Goal: Information Seeking & Learning: Learn about a topic

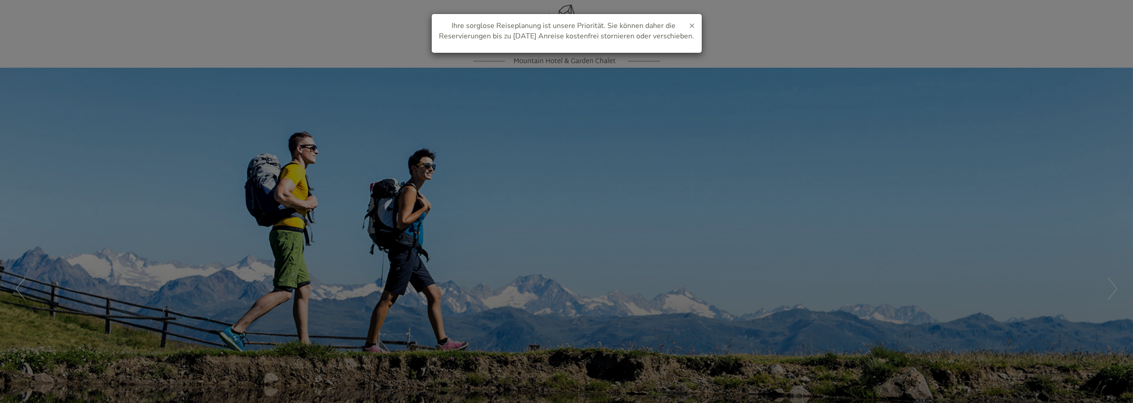
click at [692, 27] on span "×" at bounding box center [692, 25] width 6 height 13
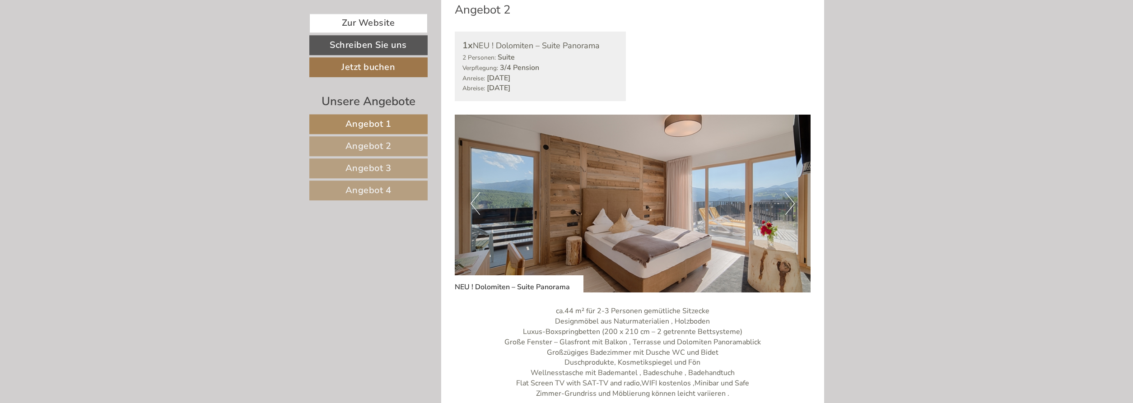
scroll to position [1335, 0]
click at [791, 193] on button "Next" at bounding box center [789, 204] width 9 height 23
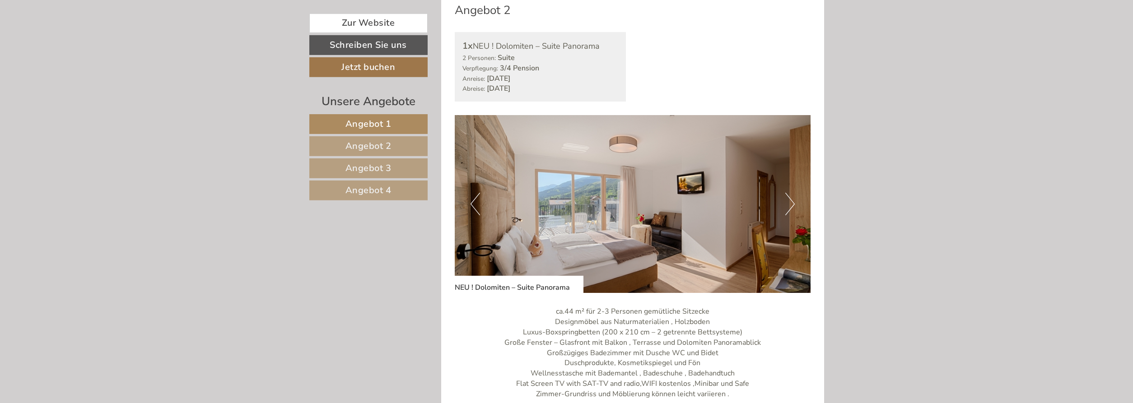
click at [791, 193] on button "Next" at bounding box center [789, 204] width 9 height 23
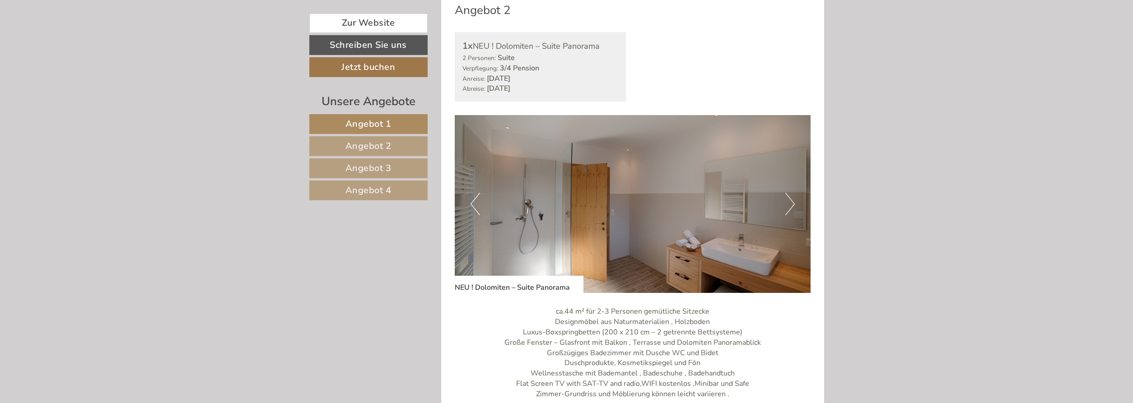
click at [790, 193] on button "Next" at bounding box center [789, 204] width 9 height 23
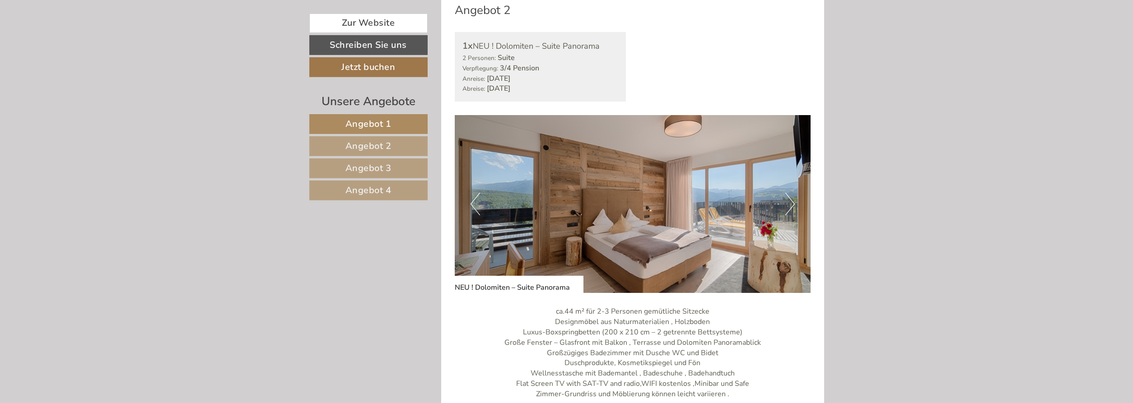
click at [790, 193] on button "Next" at bounding box center [789, 204] width 9 height 23
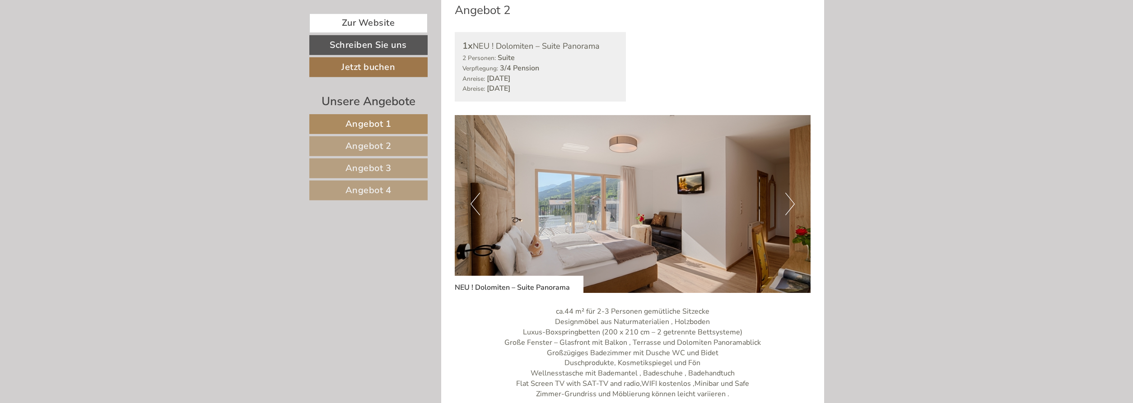
click at [790, 193] on button "Next" at bounding box center [789, 204] width 9 height 23
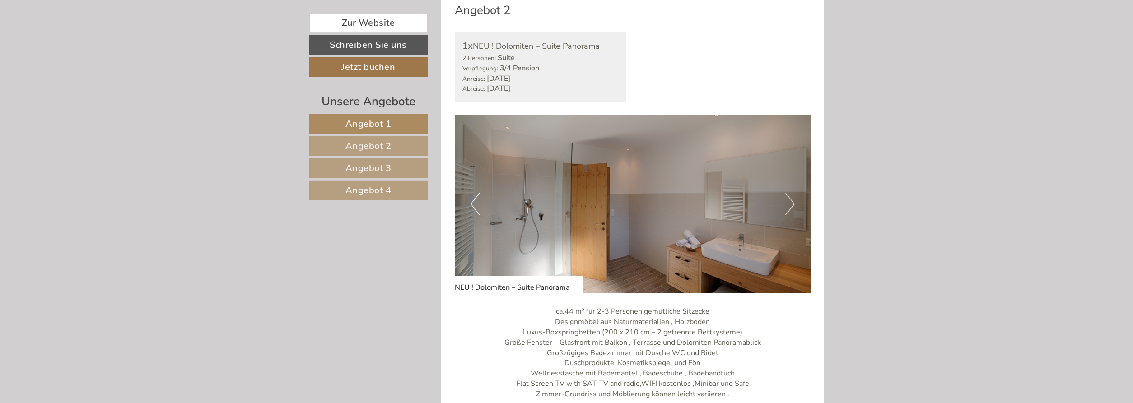
click at [790, 193] on button "Next" at bounding box center [789, 204] width 9 height 23
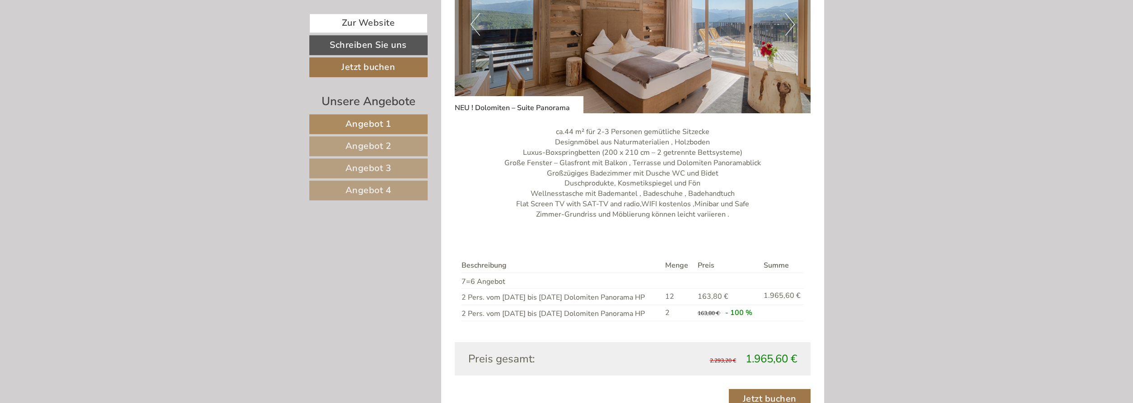
scroll to position [1519, 0]
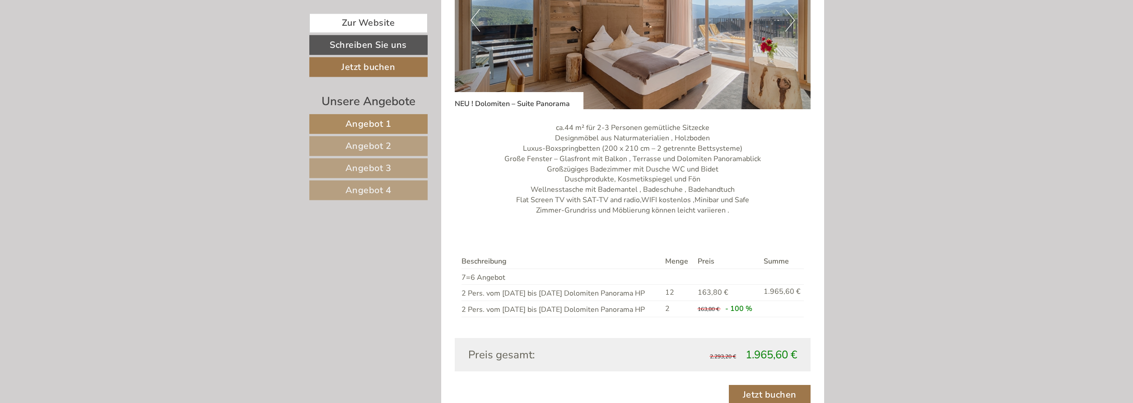
click at [375, 144] on span "Angebot 2" at bounding box center [368, 146] width 46 height 12
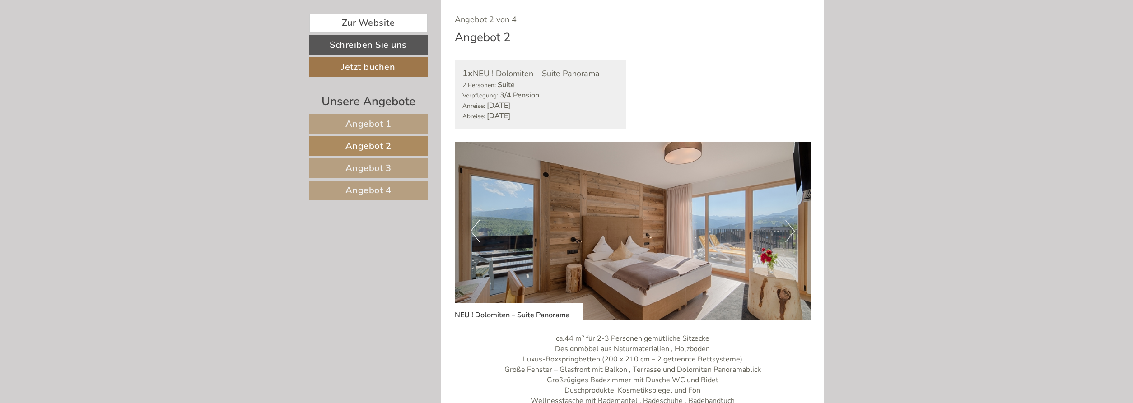
click at [373, 161] on link "Angebot 3" at bounding box center [368, 168] width 118 height 20
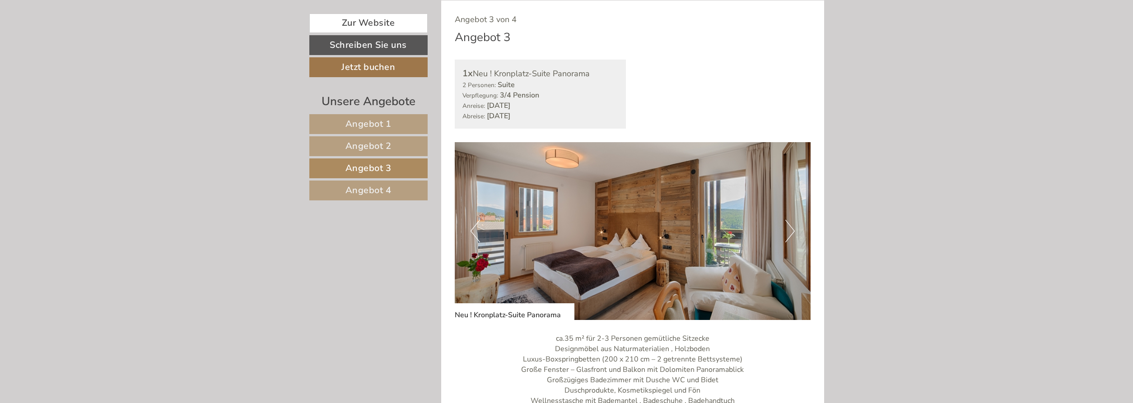
click at [372, 189] on span "Angebot 4" at bounding box center [368, 190] width 46 height 12
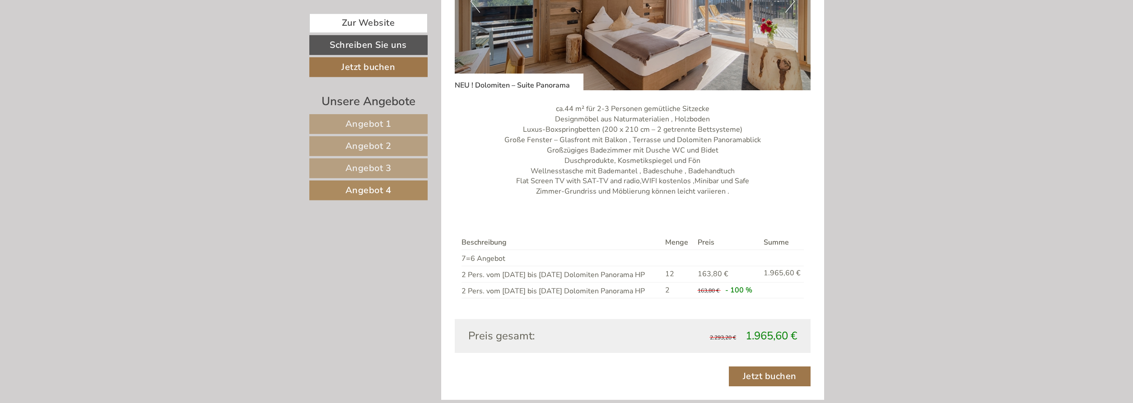
scroll to position [875, 0]
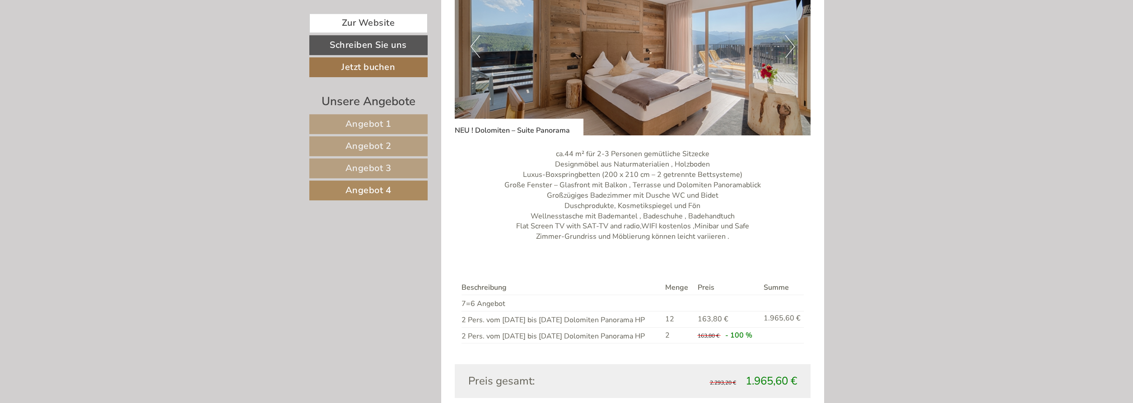
click at [395, 145] on link "Angebot 2" at bounding box center [368, 146] width 118 height 20
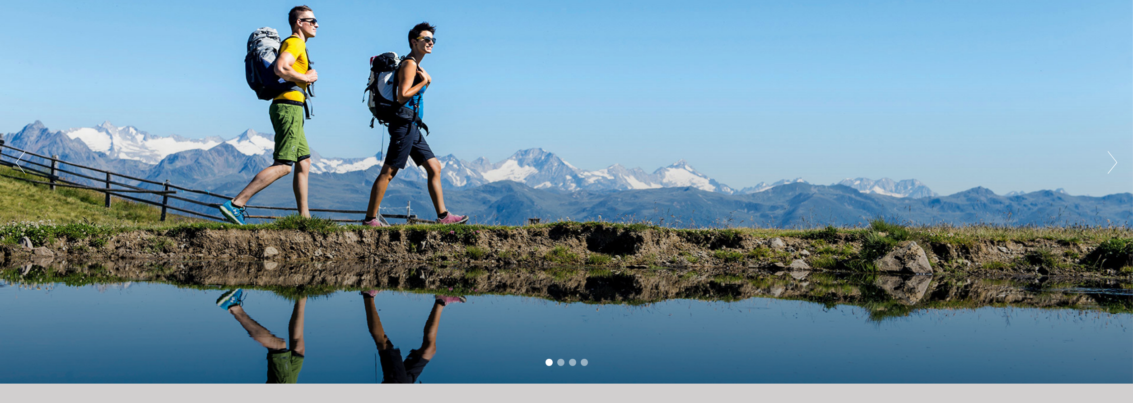
scroll to position [101, 0]
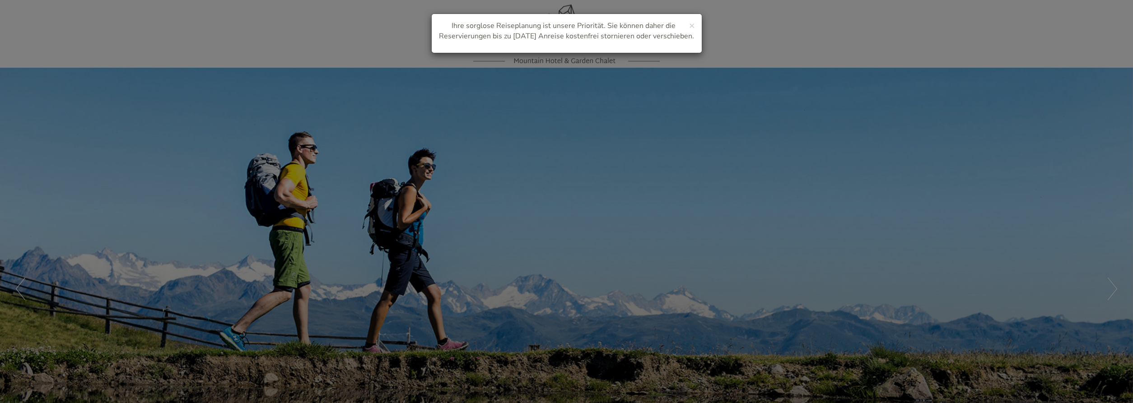
click at [697, 27] on div "× Ihre sorglose Reiseplanung ist unsere Priorität. Sie können daher die Reservi…" at bounding box center [567, 33] width 270 height 39
click at [692, 27] on span "×" at bounding box center [692, 25] width 6 height 13
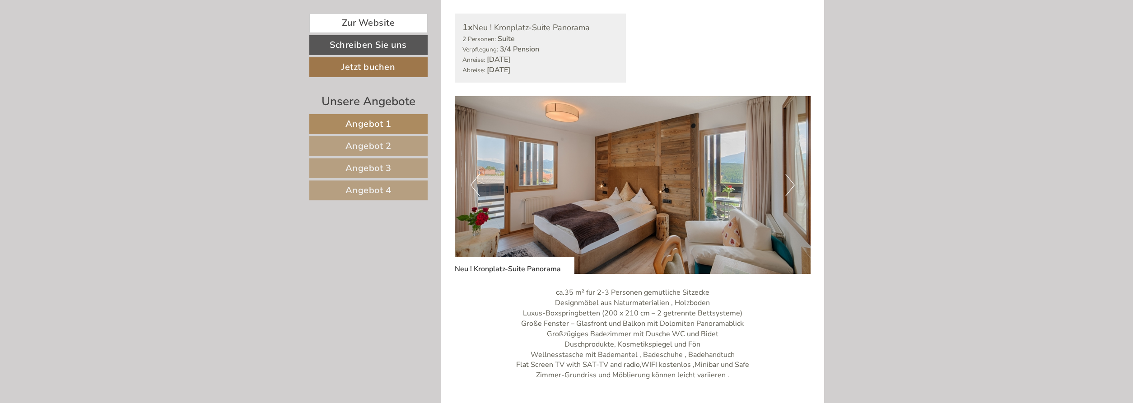
scroll to position [691, 0]
click at [791, 185] on button "Next" at bounding box center [789, 184] width 9 height 23
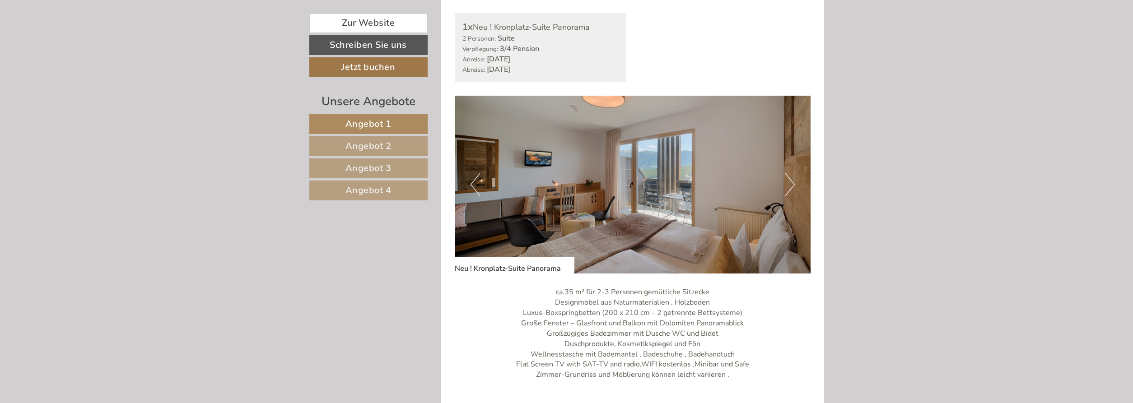
click at [791, 185] on button "Next" at bounding box center [789, 184] width 9 height 23
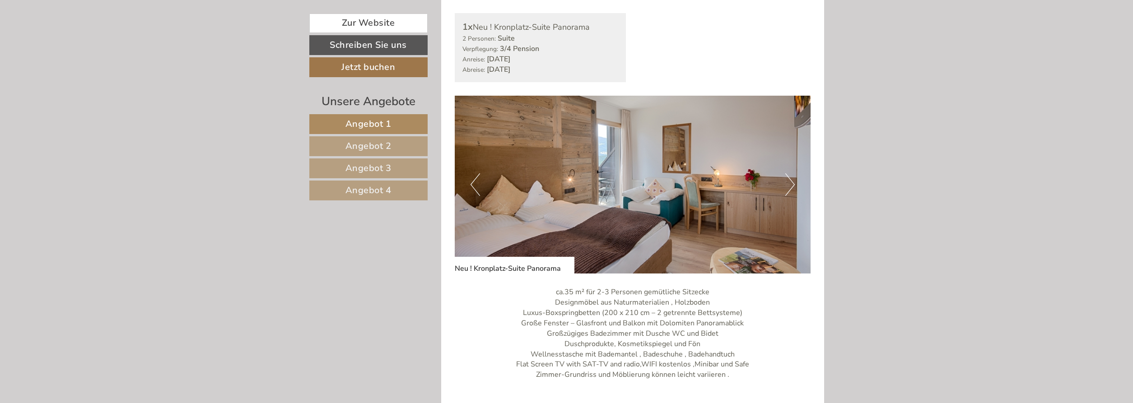
click at [791, 185] on button "Next" at bounding box center [789, 184] width 9 height 23
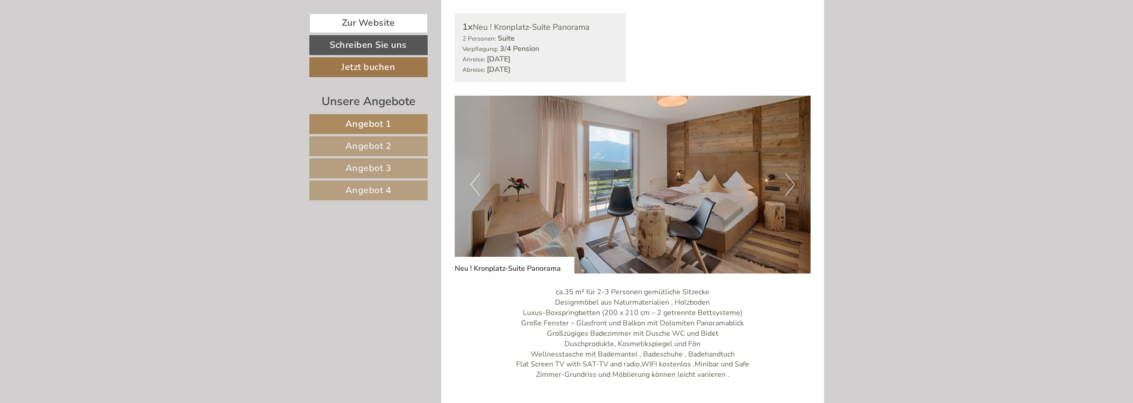
click at [791, 185] on button "Next" at bounding box center [789, 184] width 9 height 23
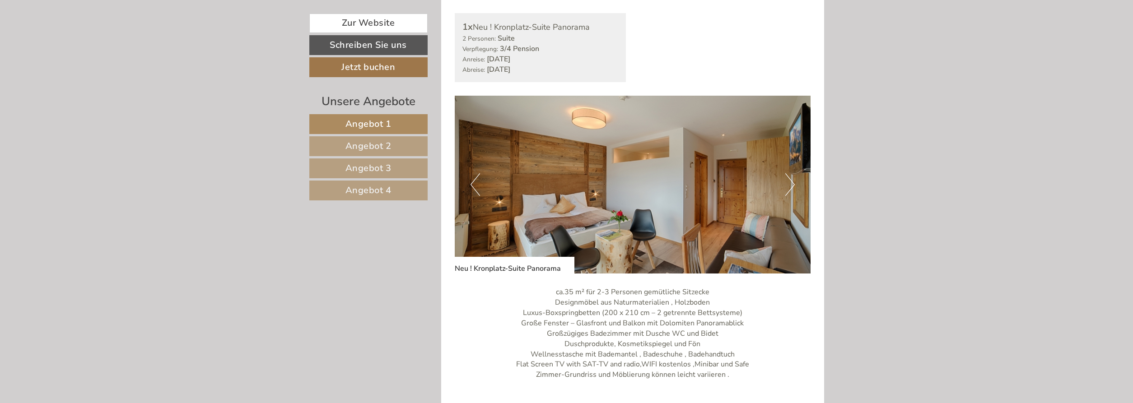
click at [791, 185] on button "Next" at bounding box center [789, 184] width 9 height 23
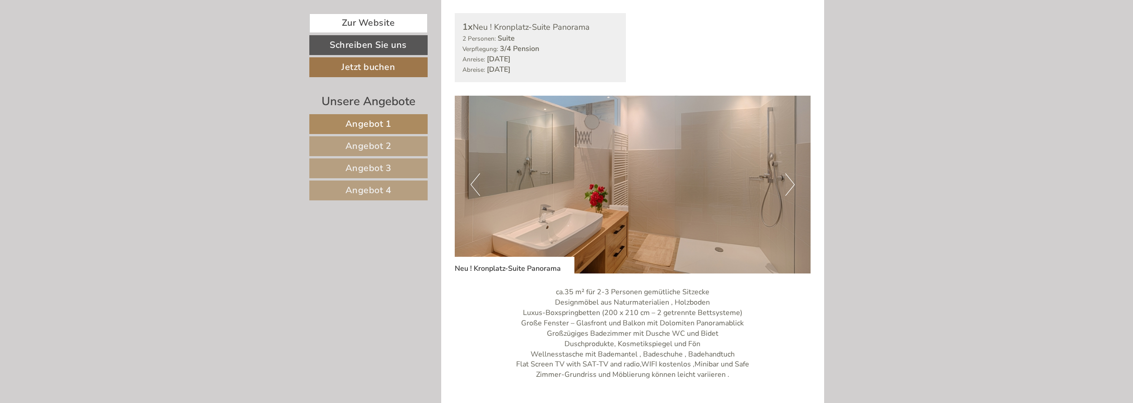
click at [791, 185] on button "Next" at bounding box center [789, 184] width 9 height 23
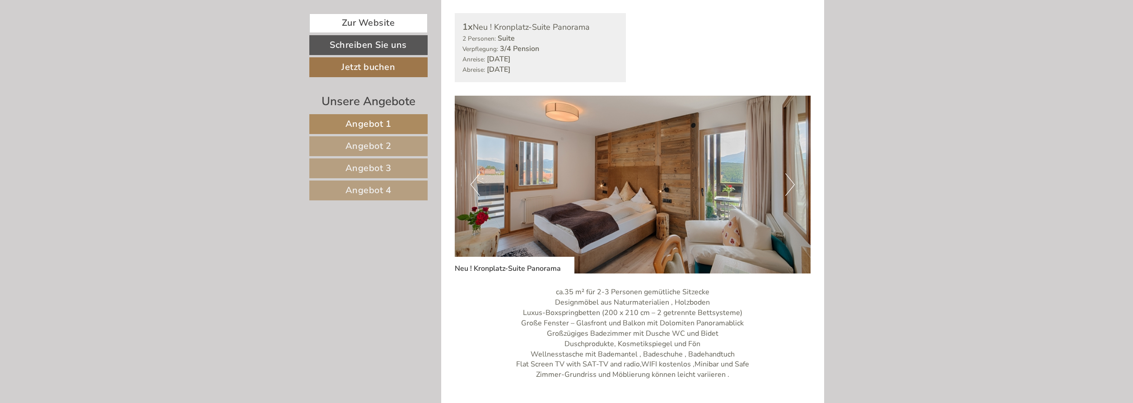
click at [793, 186] on button "Next" at bounding box center [789, 184] width 9 height 23
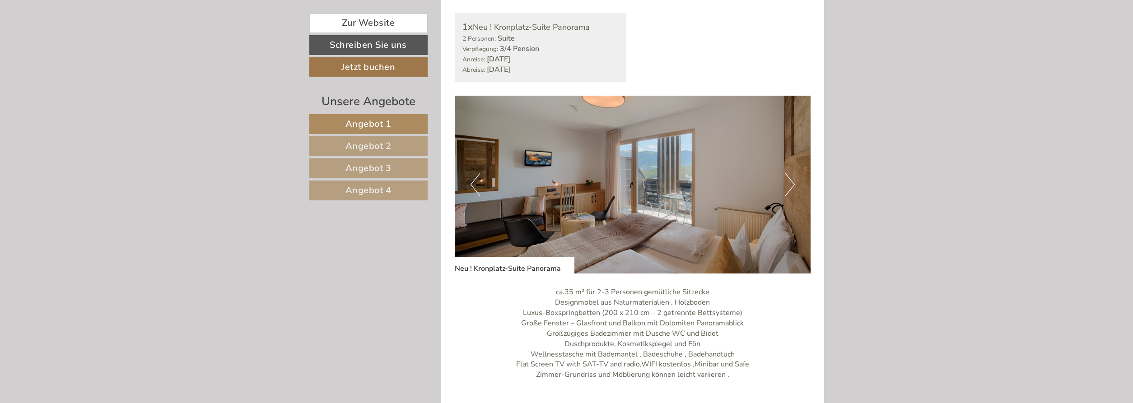
click at [790, 183] on button "Next" at bounding box center [789, 184] width 9 height 23
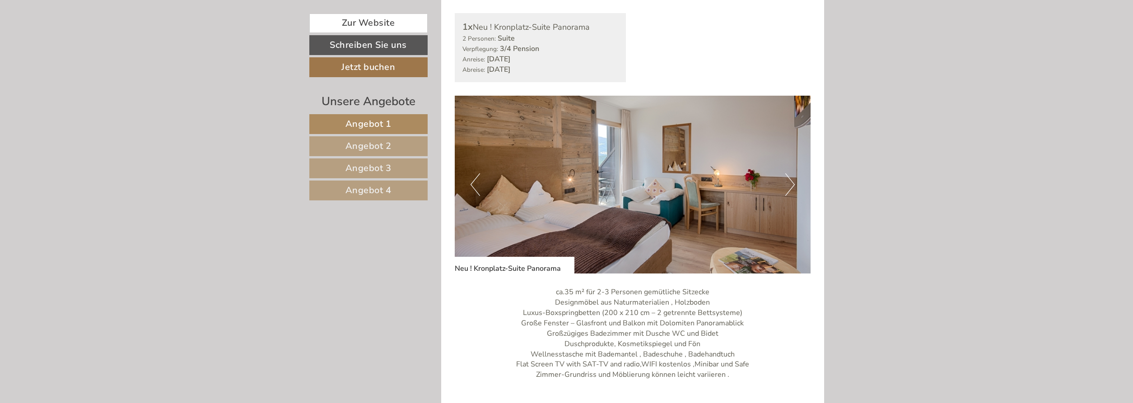
click at [790, 183] on button "Next" at bounding box center [789, 184] width 9 height 23
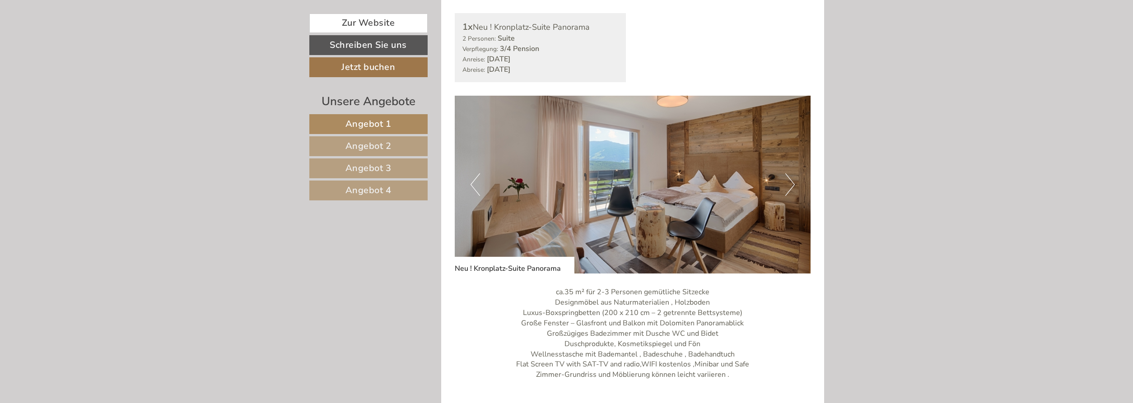
click at [790, 183] on button "Next" at bounding box center [789, 184] width 9 height 23
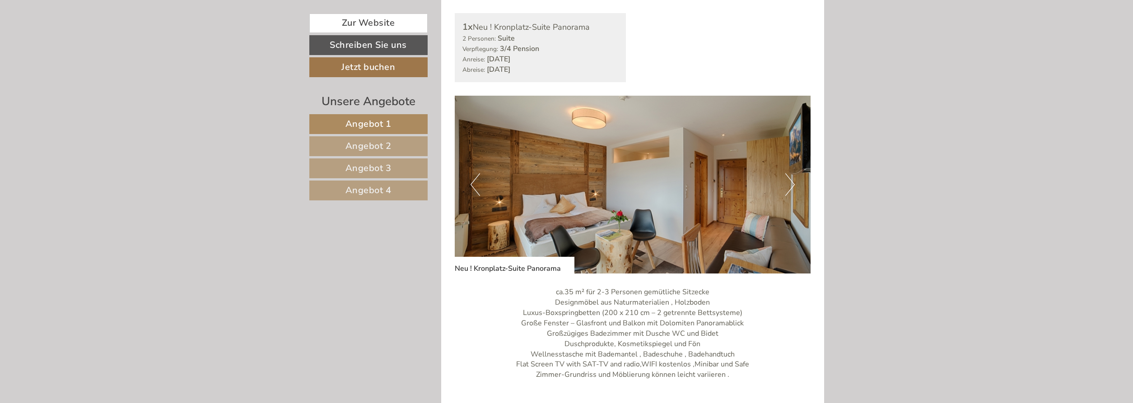
click at [790, 183] on button "Next" at bounding box center [789, 184] width 9 height 23
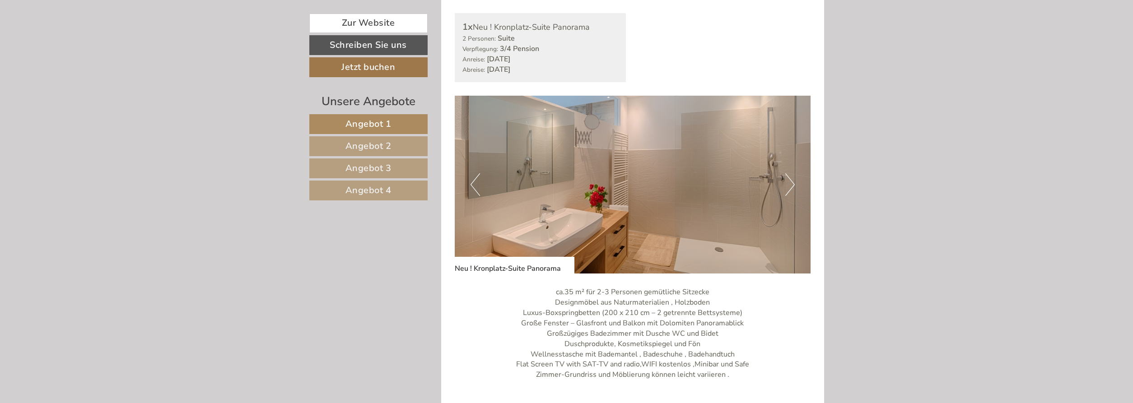
click at [790, 183] on button "Next" at bounding box center [789, 184] width 9 height 23
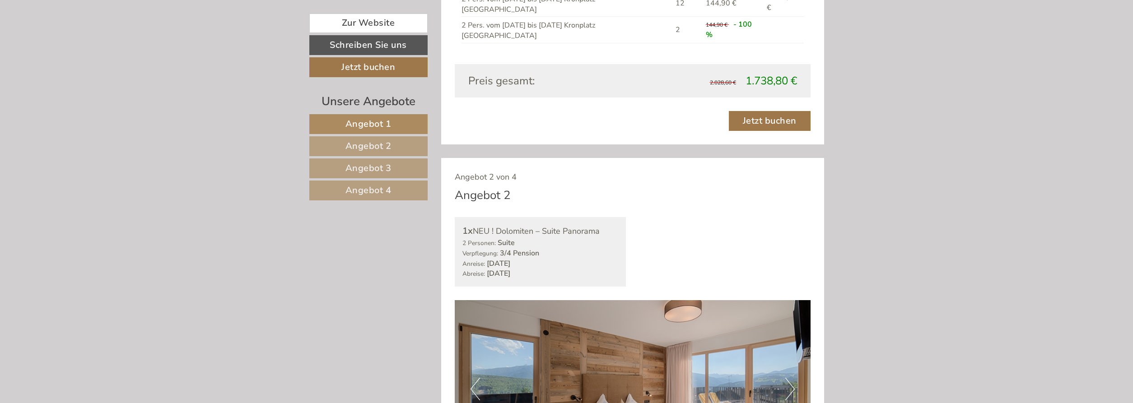
scroll to position [1150, 0]
